Goal: Check status

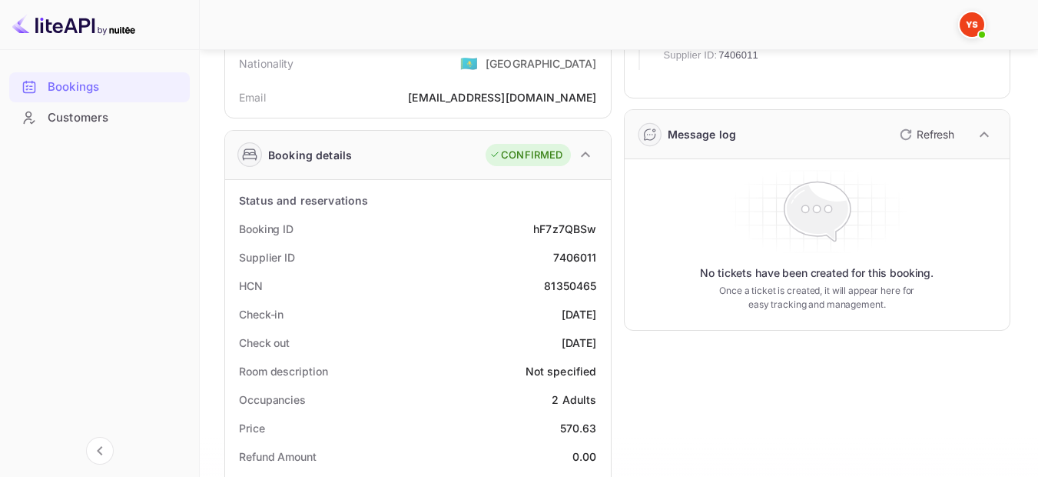
scroll to position [154, 0]
drag, startPoint x: 598, startPoint y: 227, endPoint x: 530, endPoint y: 228, distance: 67.7
click at [530, 228] on div "Booking ID hF7z7QBSw" at bounding box center [418, 228] width 374 height 28
copy div "hF7z7QBSw"
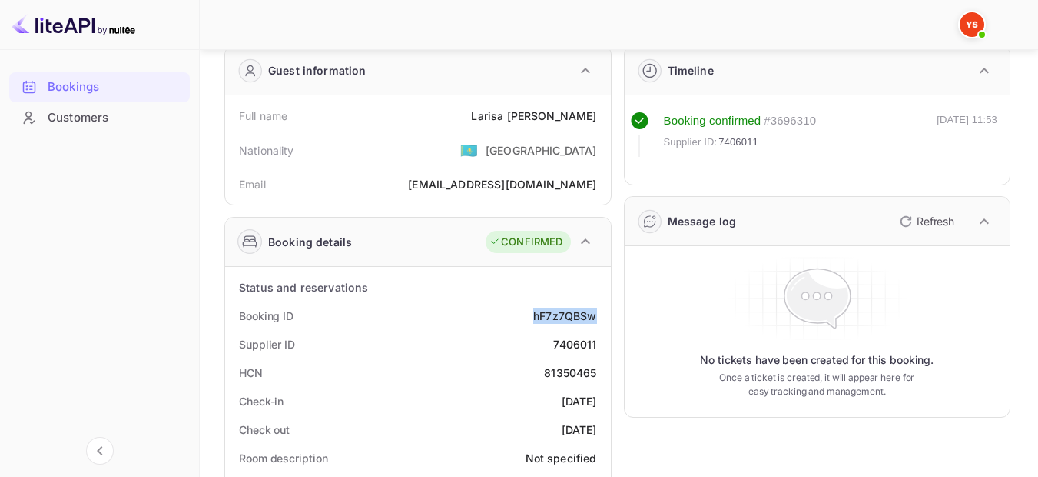
scroll to position [0, 0]
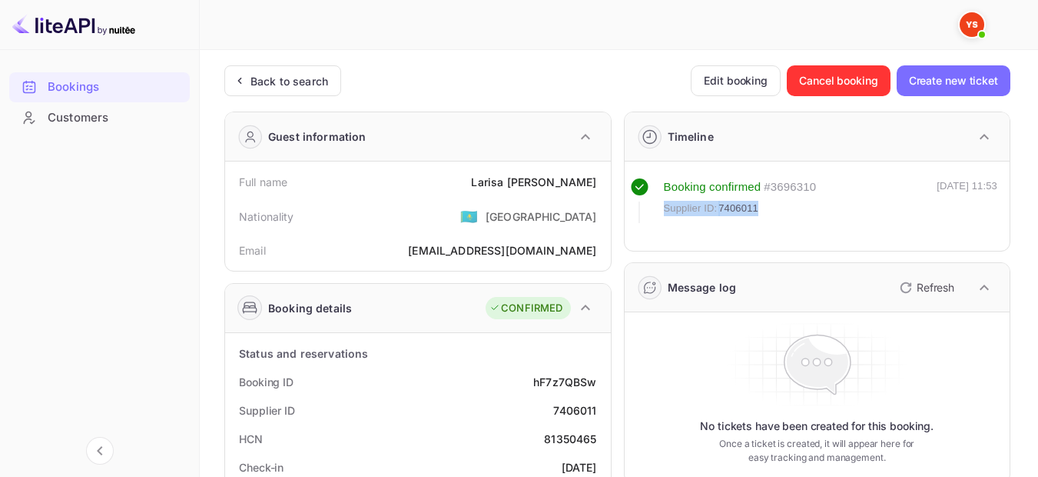
drag, startPoint x: 758, startPoint y: 208, endPoint x: 661, endPoint y: 208, distance: 96.9
click at [661, 208] on div "Booking confirmed # 3696310 Supplier ID: 7406011" at bounding box center [724, 200] width 186 height 45
copy div "Supplier ID: 7406011"
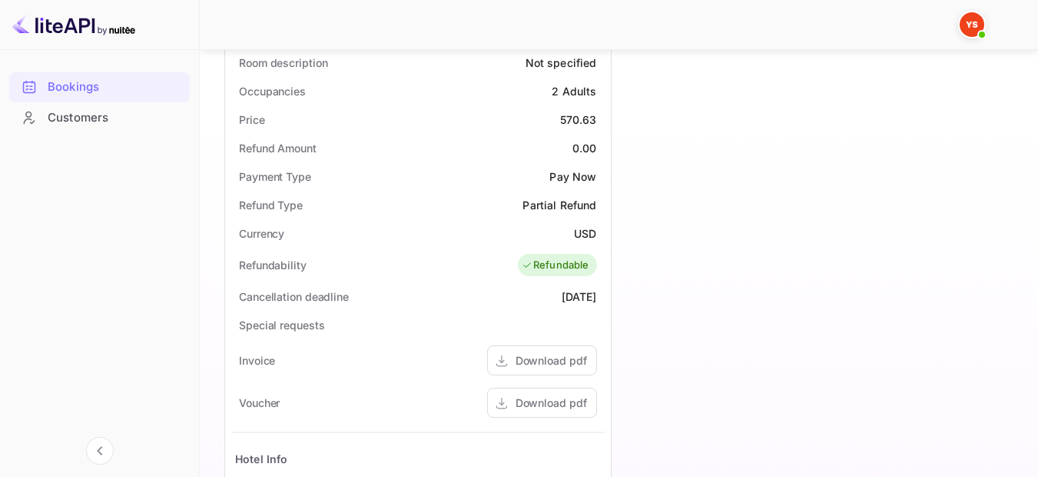
scroll to position [384, 0]
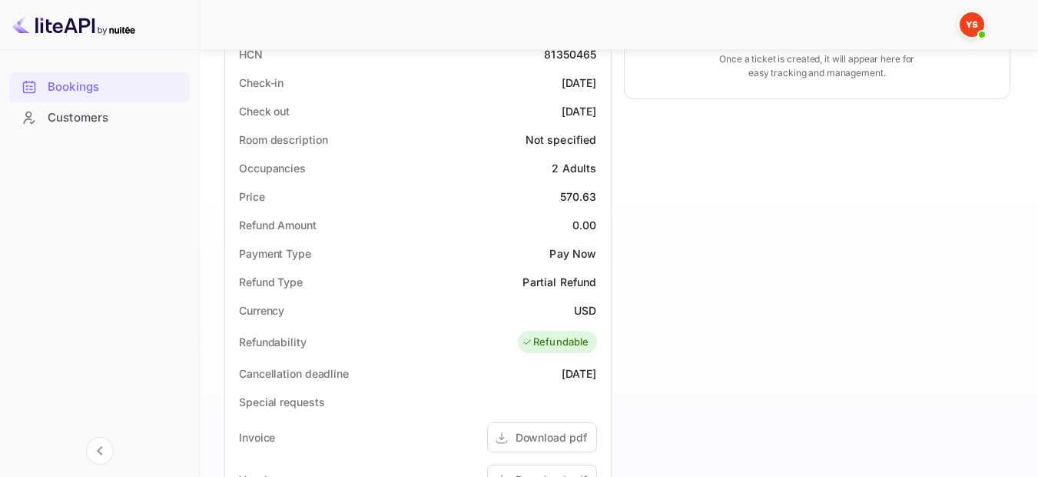
drag, startPoint x: 599, startPoint y: 83, endPoint x: 525, endPoint y: 82, distance: 73.8
click at [525, 82] on div "Check-in [DATE]" at bounding box center [418, 82] width 374 height 28
copy div "[DATE]"
drag, startPoint x: 602, startPoint y: 108, endPoint x: 534, endPoint y: 109, distance: 67.7
click at [534, 109] on div "Check out [DATE]" at bounding box center [418, 111] width 374 height 28
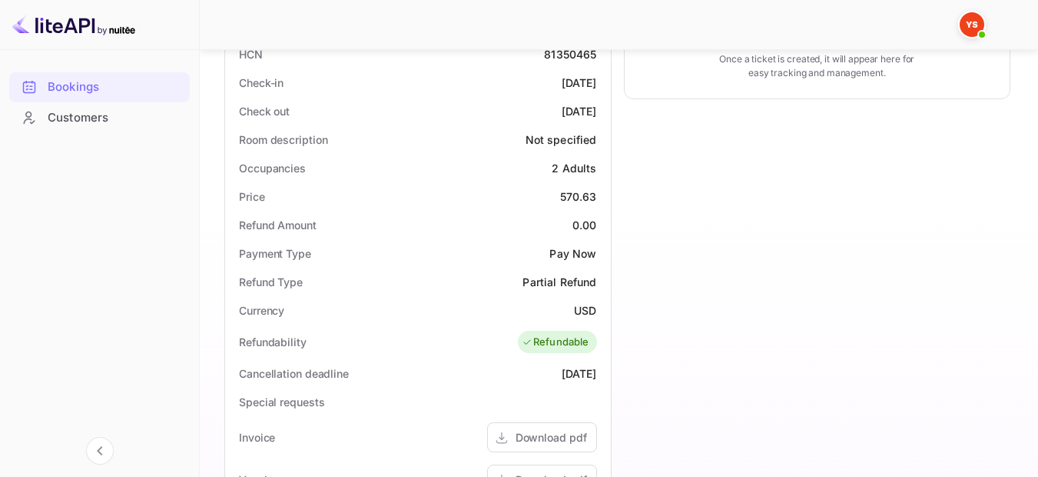
copy div "[DATE]"
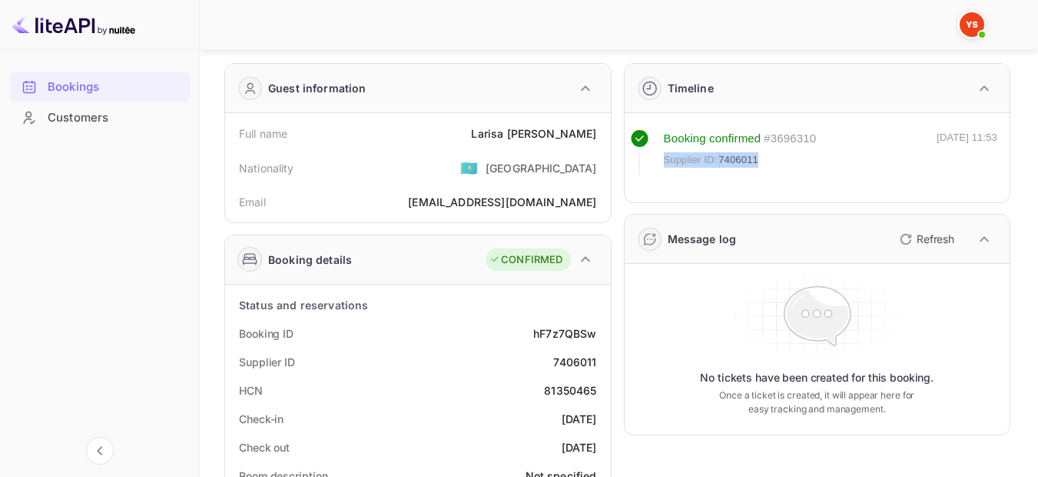
scroll to position [0, 0]
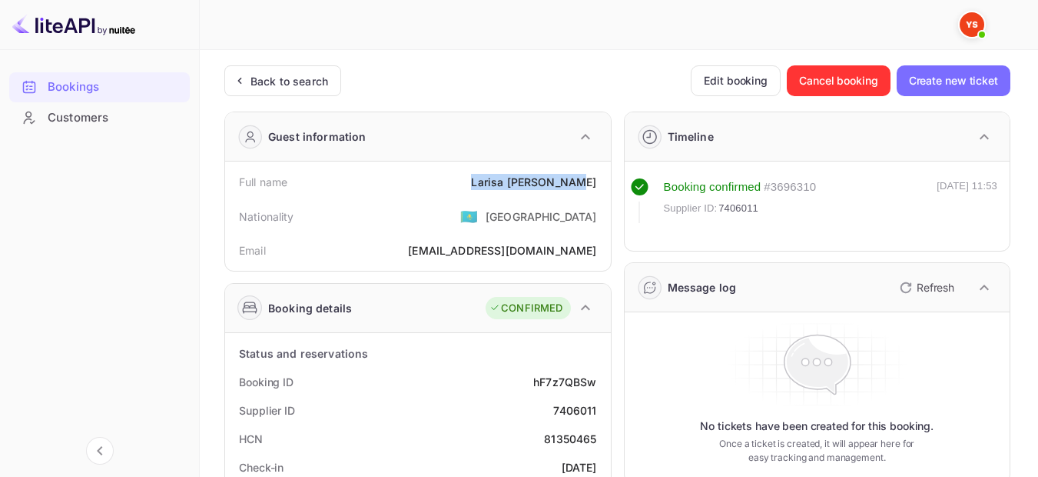
drag, startPoint x: 499, startPoint y: 179, endPoint x: 594, endPoint y: 182, distance: 95.4
click at [594, 182] on div "Full name [PERSON_NAME]" at bounding box center [418, 182] width 374 height 28
copy div "[PERSON_NAME]"
